Goal: Find specific page/section: Find specific page/section

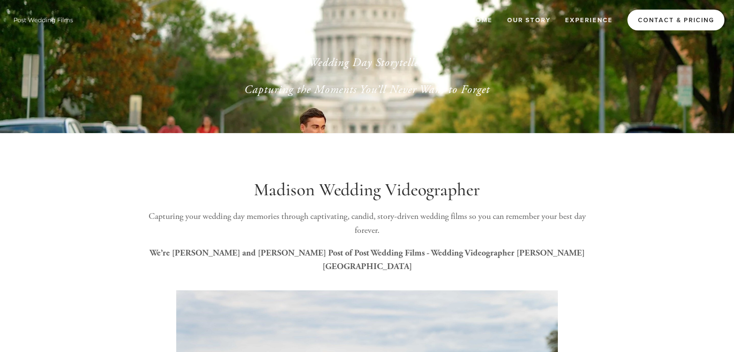
click at [656, 22] on link "Contact & Pricing" at bounding box center [675, 20] width 97 height 21
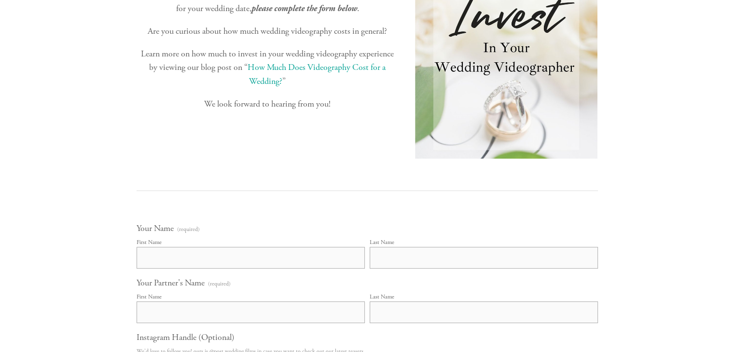
scroll to position [257, 0]
click at [503, 158] on img at bounding box center [506, 46] width 183 height 226
click at [438, 155] on img at bounding box center [506, 46] width 183 height 226
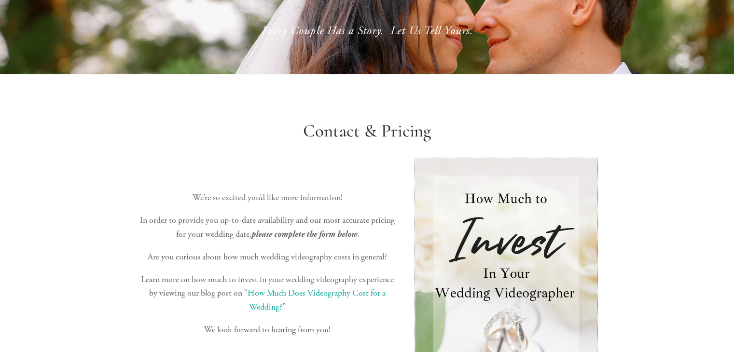
scroll to position [0, 0]
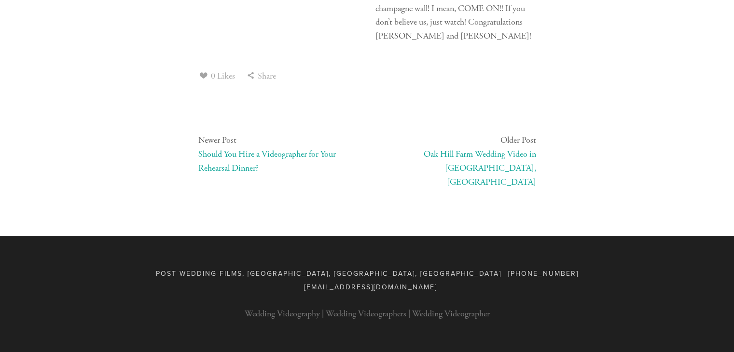
scroll to position [4944, 0]
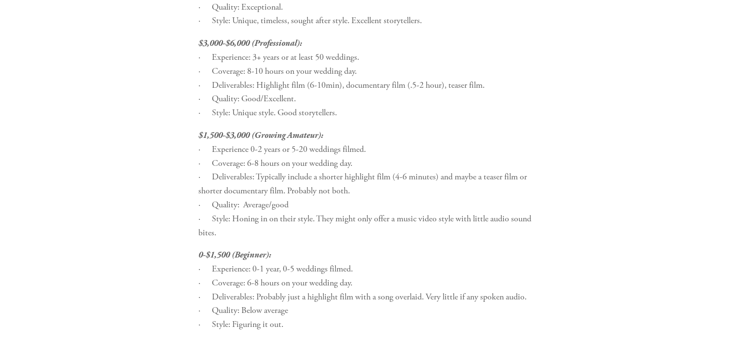
scroll to position [1505, 0]
